Goal: Transaction & Acquisition: Purchase product/service

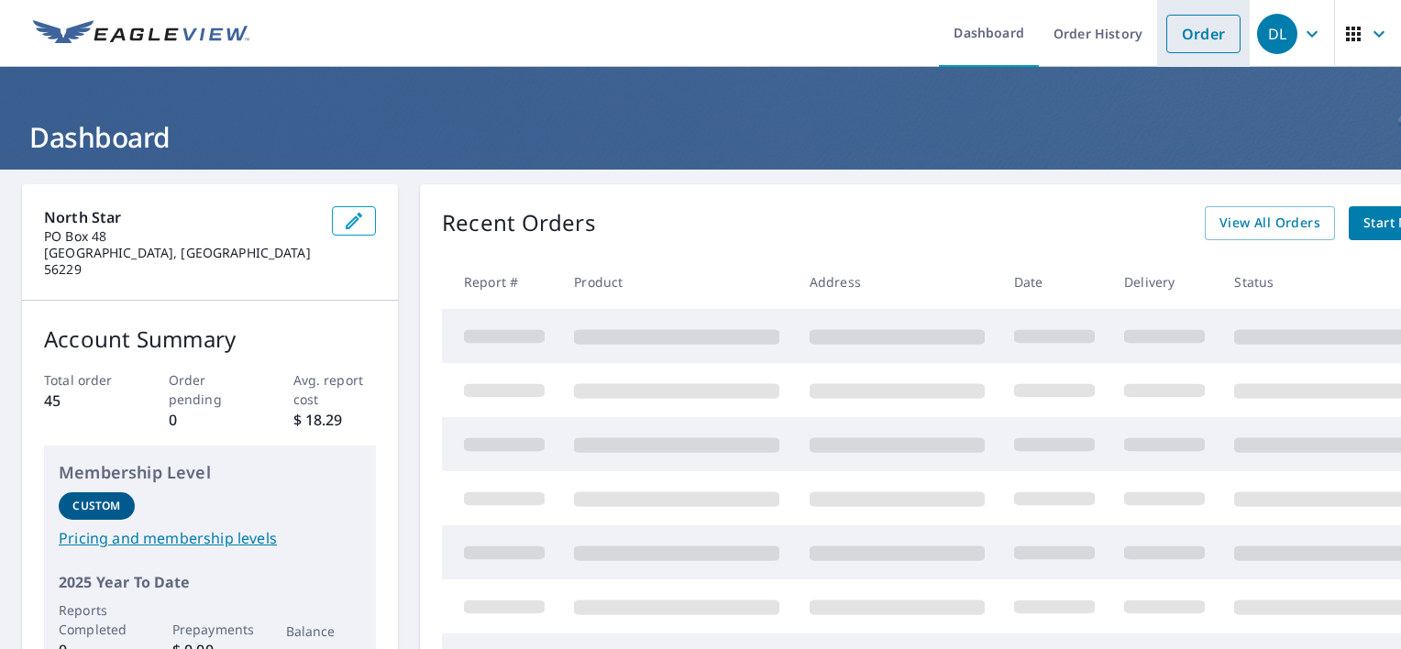
click at [1198, 32] on link "Order" at bounding box center [1203, 34] width 74 height 39
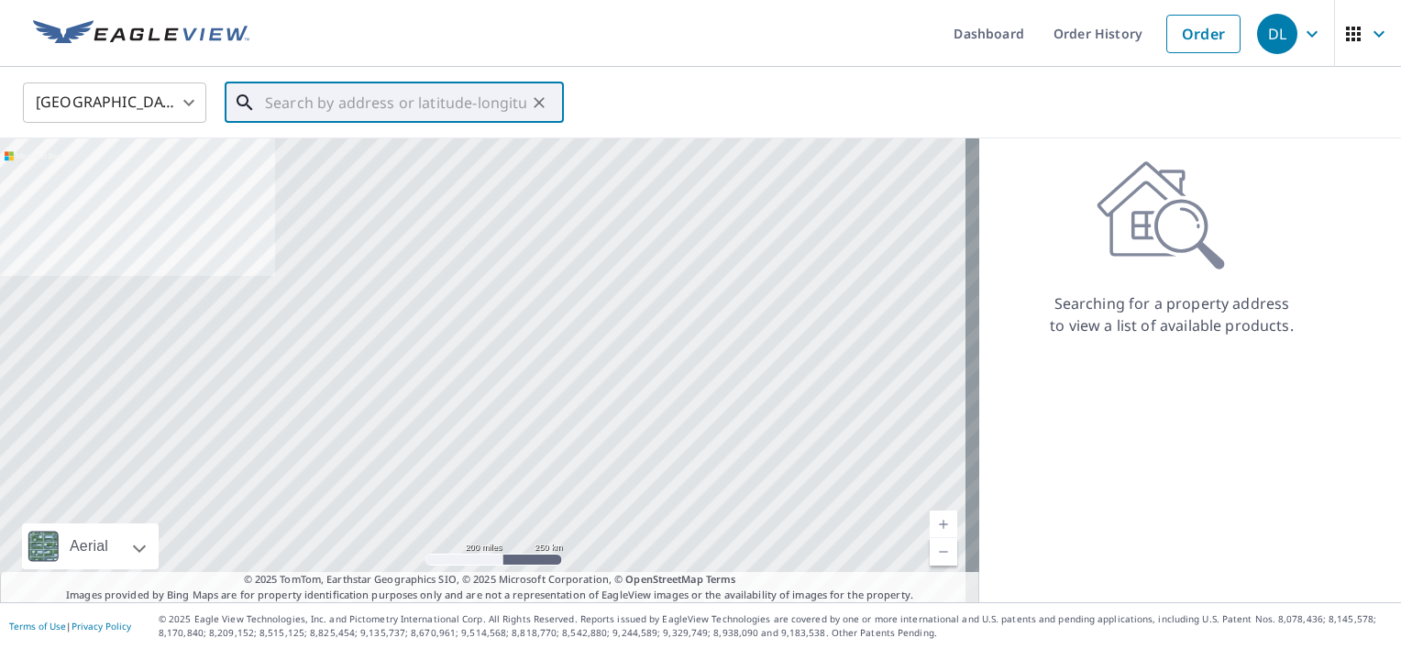
click at [330, 106] on input "text" at bounding box center [395, 102] width 261 height 51
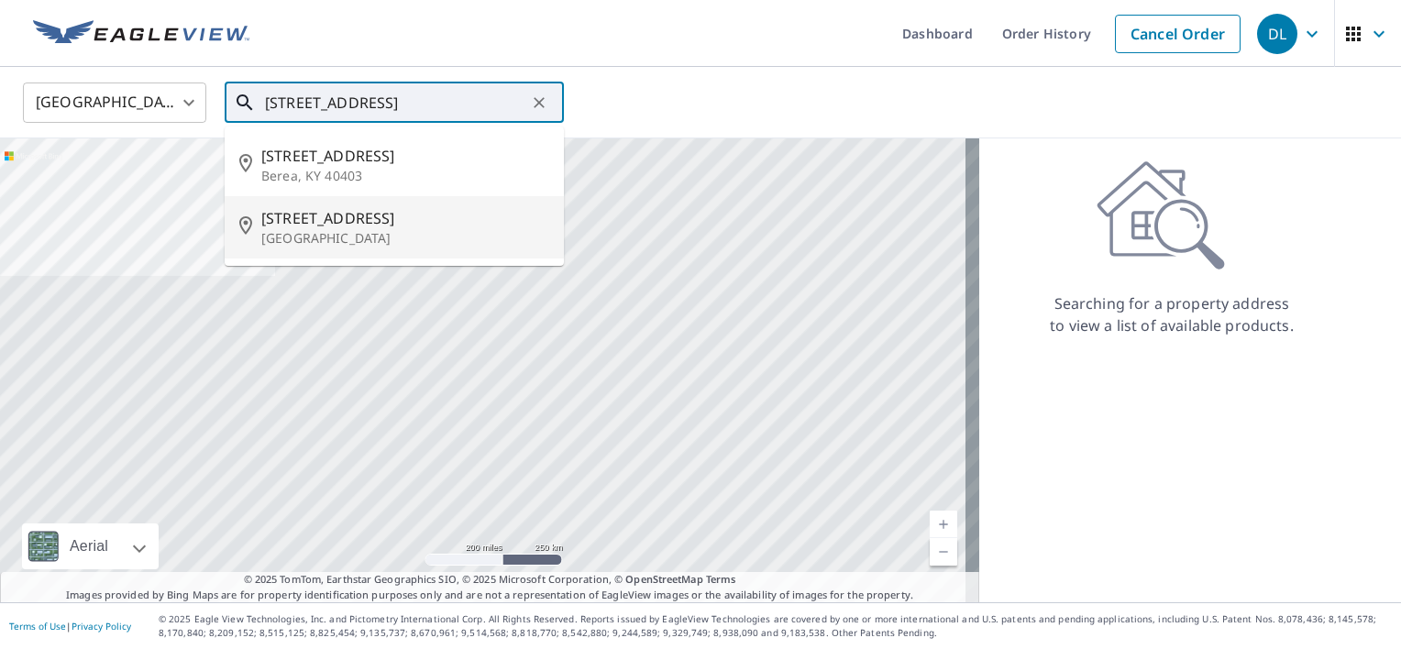
click at [355, 215] on span "[STREET_ADDRESS]" at bounding box center [405, 218] width 288 height 22
type input "[STREET_ADDRESS]"
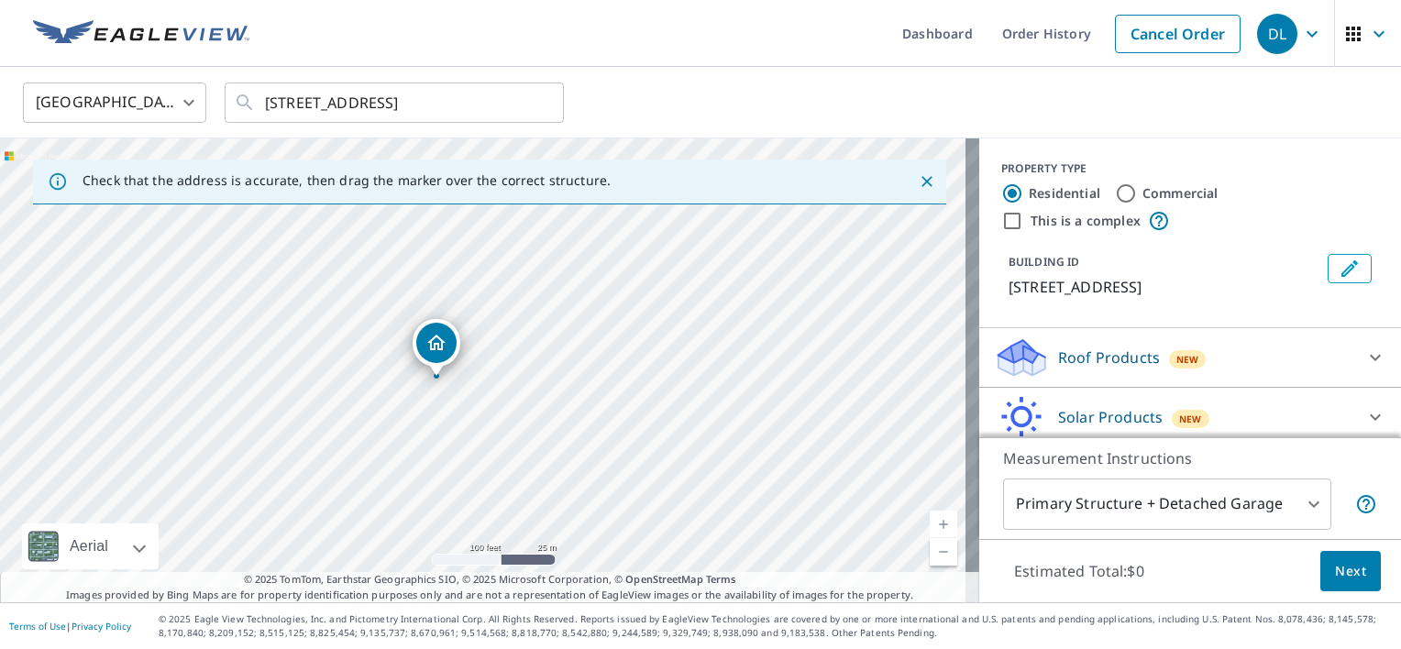
drag, startPoint x: 330, startPoint y: 411, endPoint x: 494, endPoint y: 409, distance: 164.1
click at [494, 409] on div "[STREET_ADDRESS]" at bounding box center [489, 370] width 979 height 464
click at [1364, 369] on icon at bounding box center [1375, 358] width 22 height 22
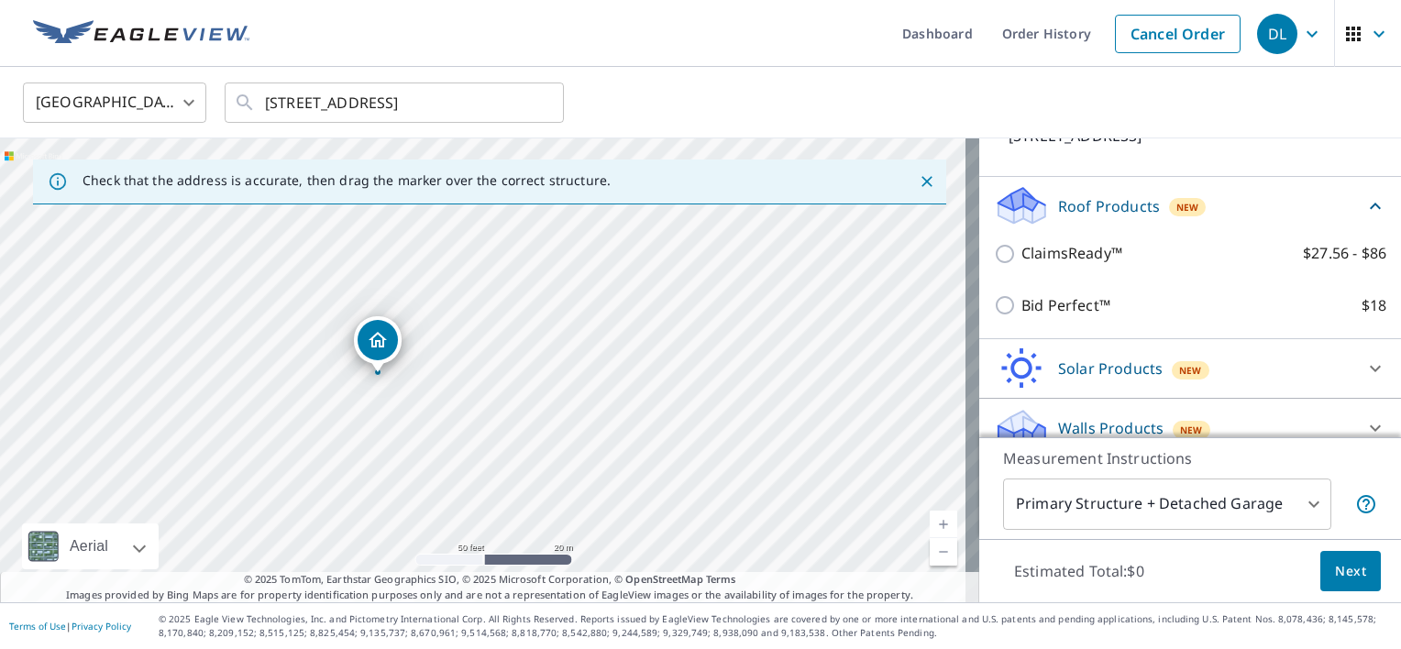
scroll to position [183, 0]
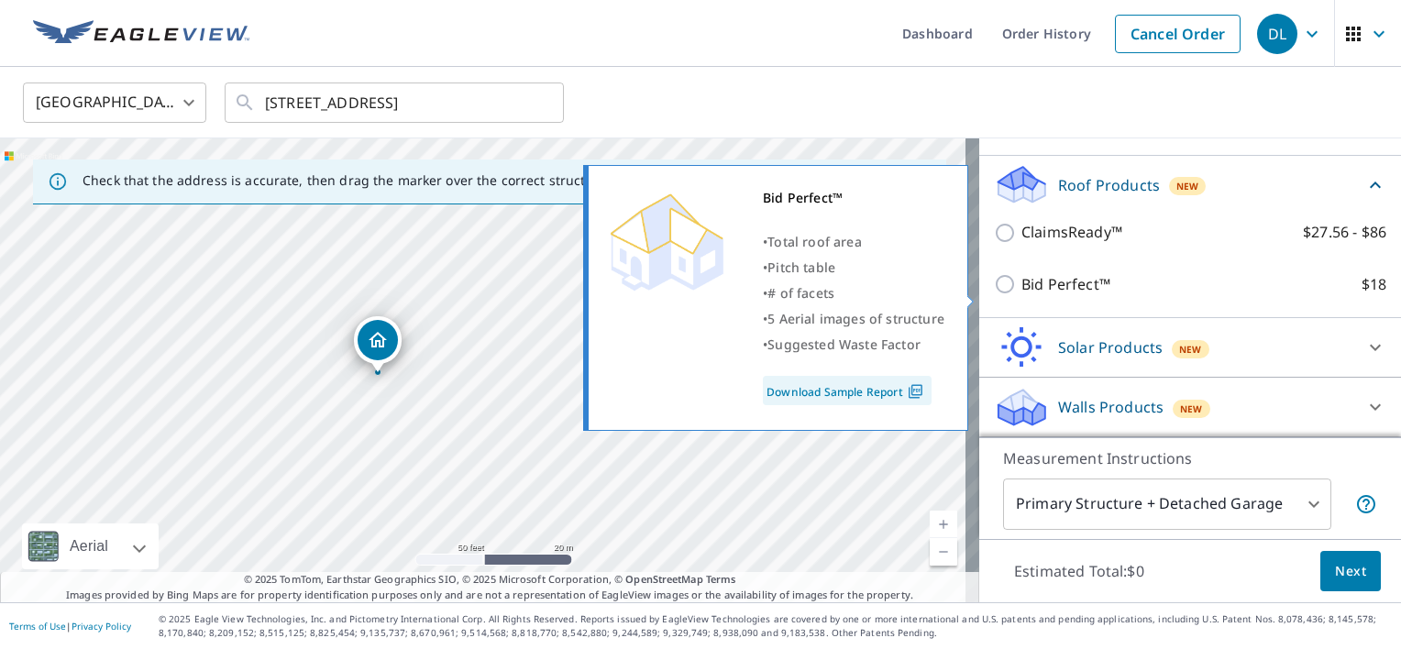
click at [994, 295] on input "Bid Perfect™ $18" at bounding box center [1008, 284] width 28 height 22
checkbox input "true"
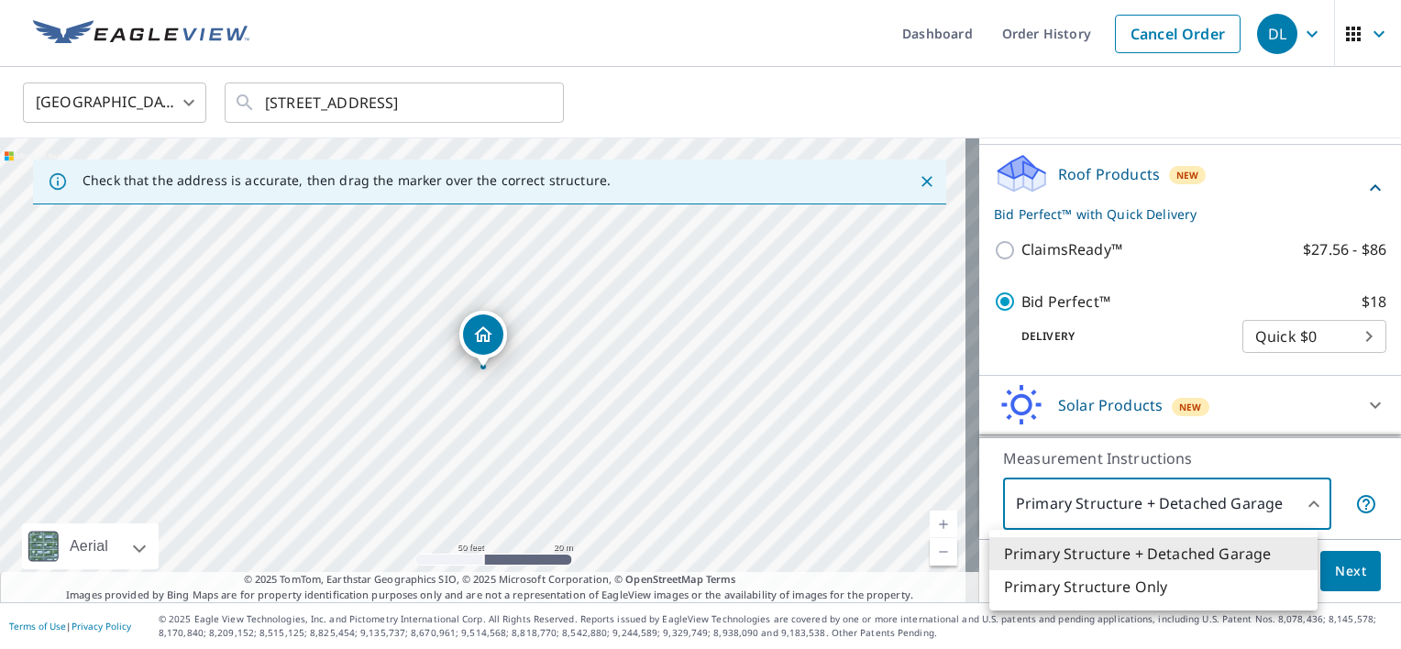
click at [1298, 504] on body "DL DL Dashboard Order History Cancel Order DL [GEOGRAPHIC_DATA] [GEOGRAPHIC_DAT…" at bounding box center [700, 324] width 1401 height 649
click at [1193, 508] on div at bounding box center [700, 324] width 1401 height 649
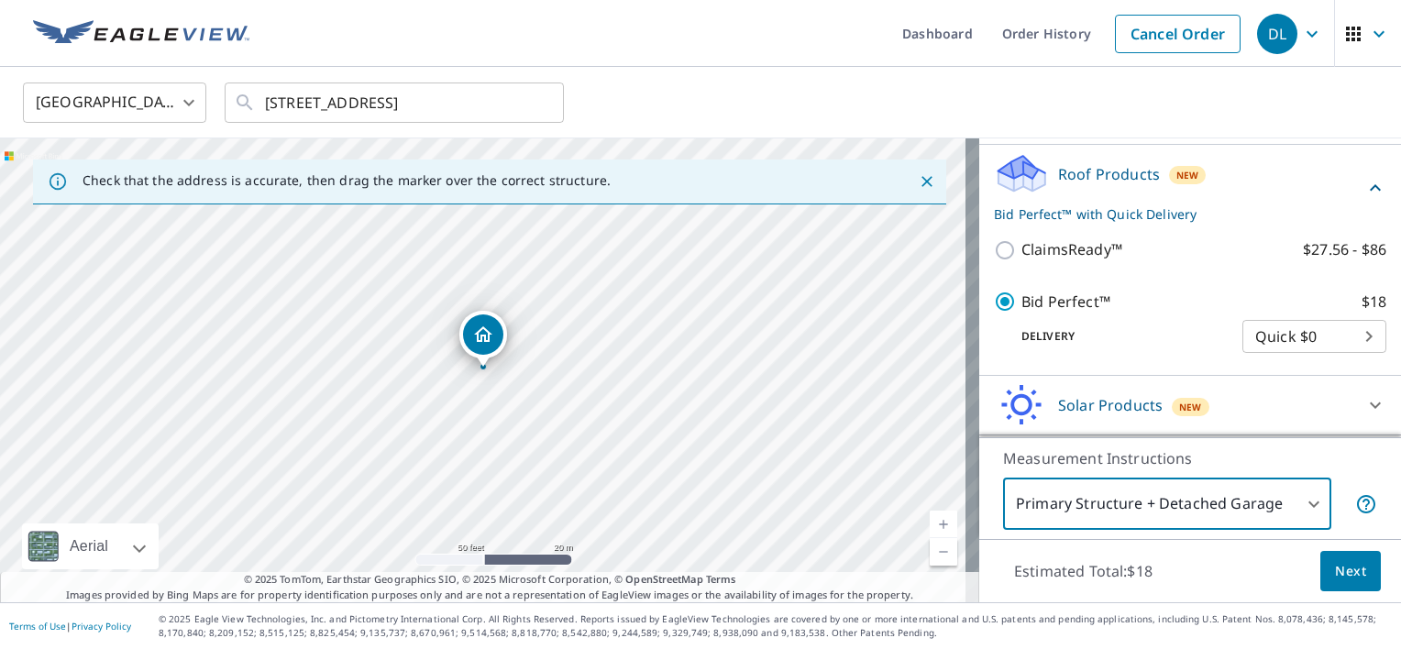
click at [1338, 570] on span "Next" at bounding box center [1350, 571] width 31 height 23
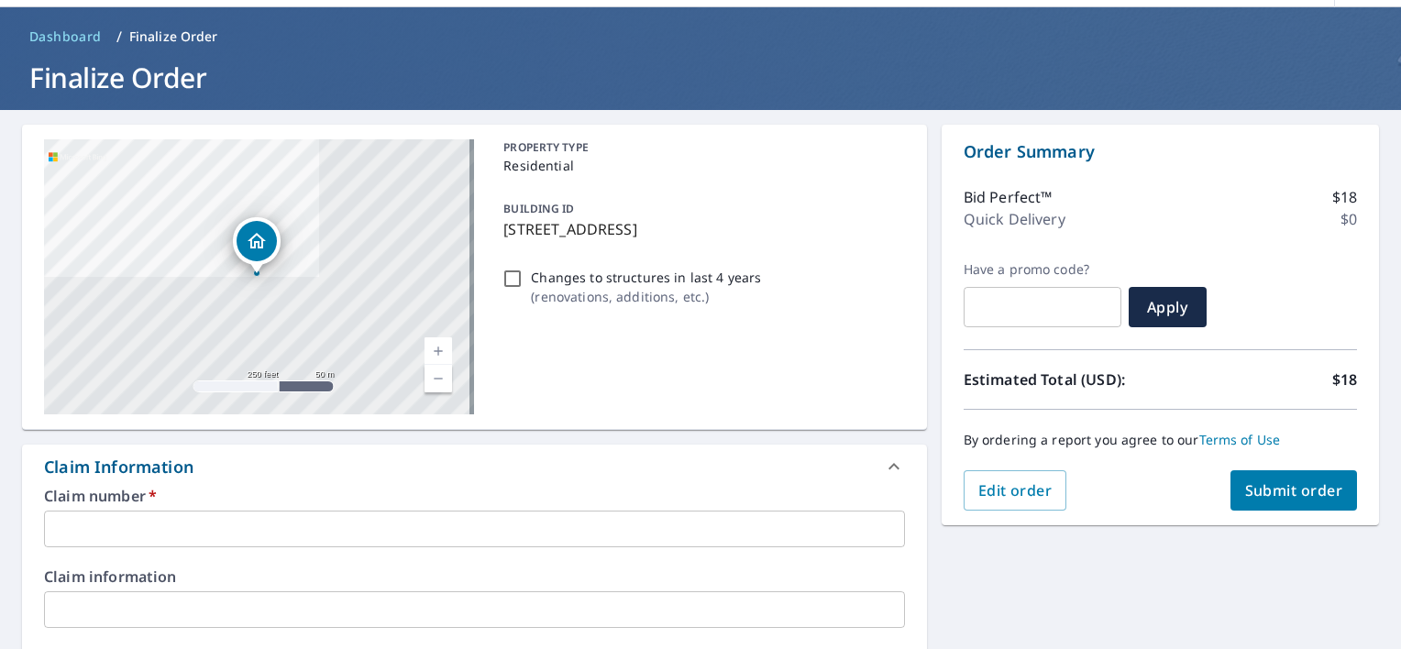
scroll to position [92, 0]
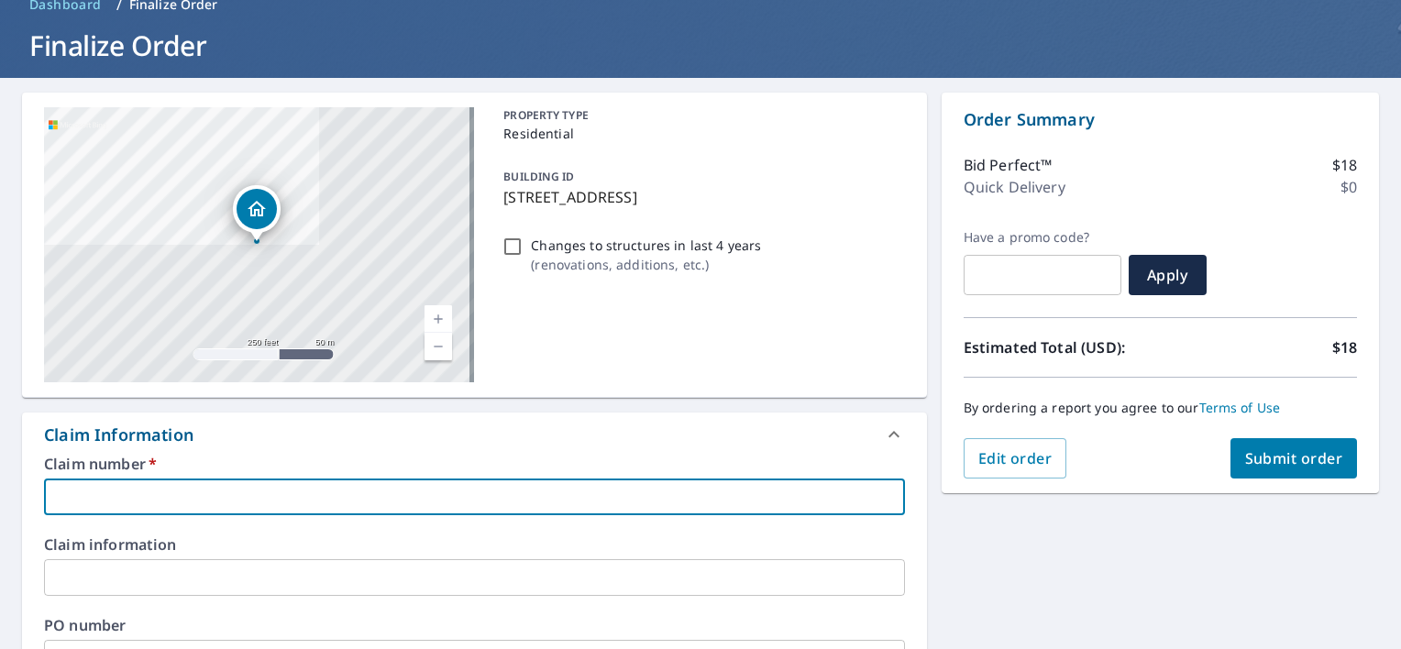
click at [97, 497] on input "text" at bounding box center [474, 497] width 861 height 37
type input "1471525"
click at [151, 573] on input "text" at bounding box center [474, 577] width 861 height 37
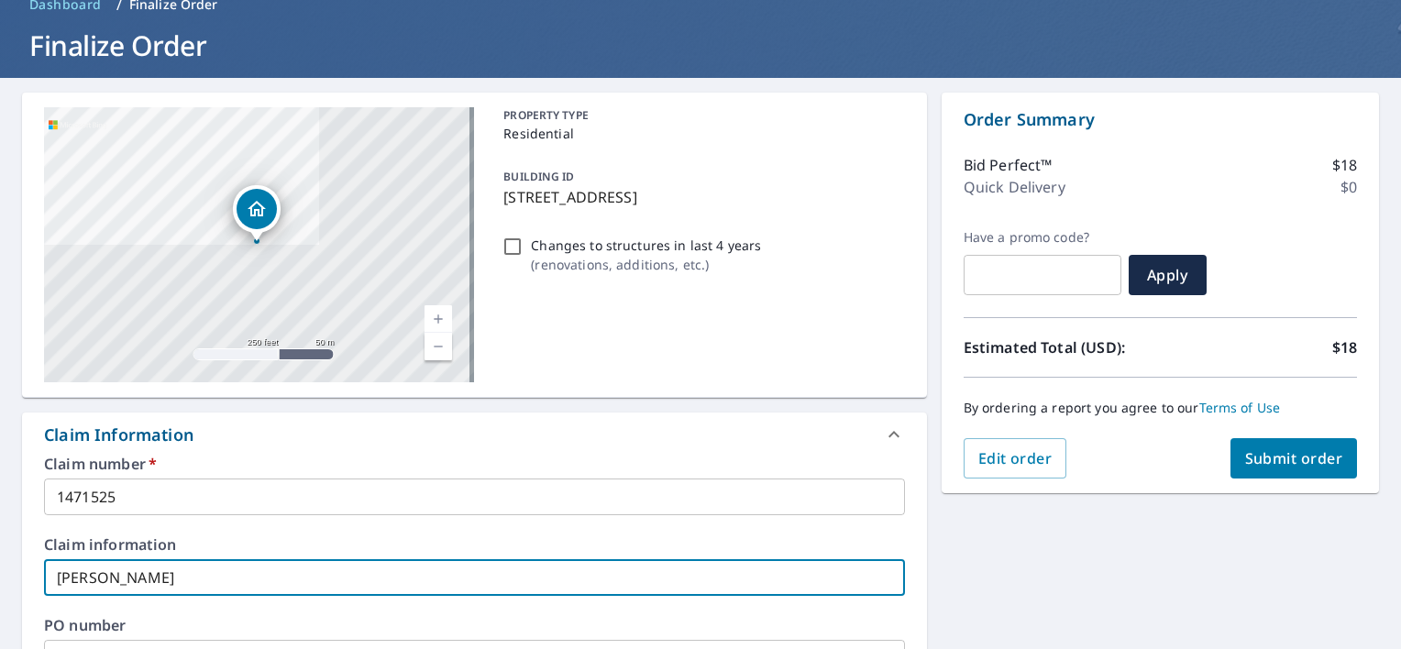
type input "[PERSON_NAME]"
click at [1258, 463] on span "Submit order" at bounding box center [1294, 458] width 98 height 20
